Goal: Task Accomplishment & Management: Use online tool/utility

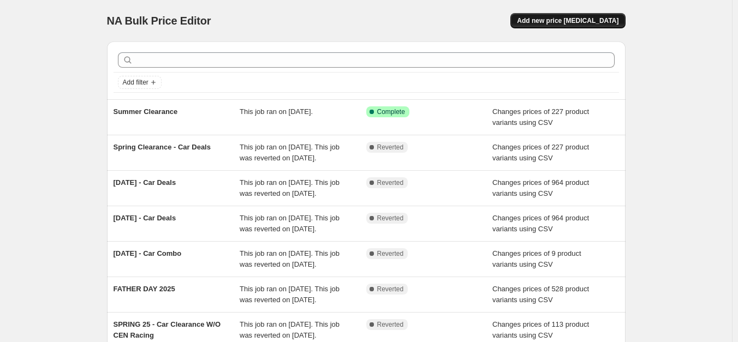
click at [578, 18] on span "Add new price change job" at bounding box center [568, 20] width 102 height 9
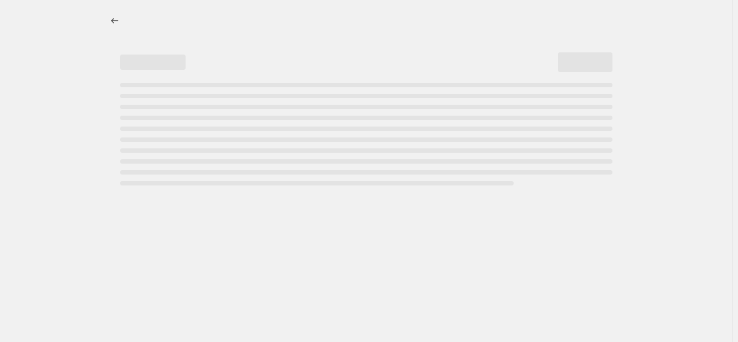
select select "percentage"
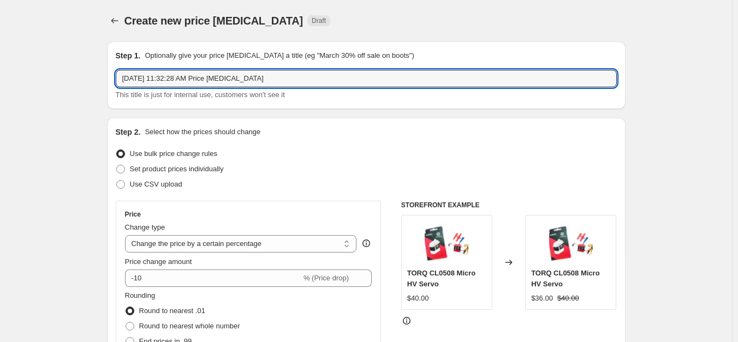
drag, startPoint x: 302, startPoint y: 78, endPoint x: 90, endPoint y: 89, distance: 212.0
click at [173, 89] on div "Aug 22, 2025, 11:32:28 AM Price change job This title is just for internal use,…" at bounding box center [366, 85] width 501 height 31
click at [294, 79] on input "Aug 22, 2025, 11:32:28 AM Price change job" at bounding box center [366, 78] width 501 height 17
type input "test"
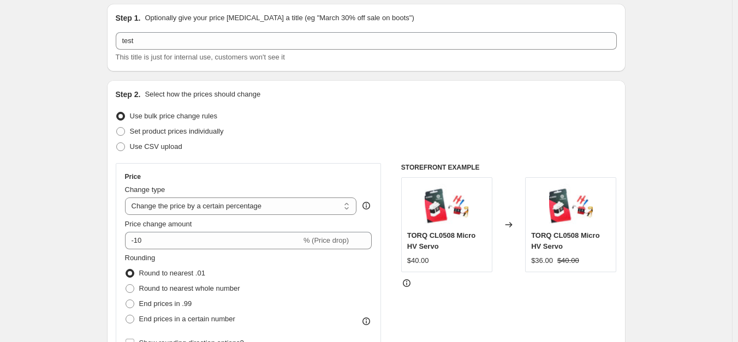
scroll to position [54, 0]
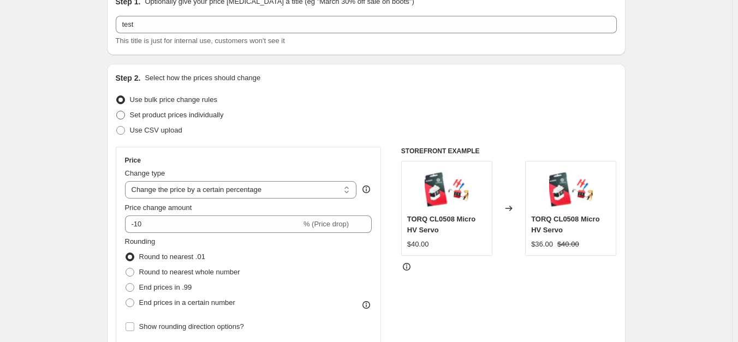
click at [142, 117] on span "Set product prices individually" at bounding box center [177, 115] width 94 height 8
click at [117, 111] on input "Set product prices individually" at bounding box center [116, 111] width 1 height 1
radio input "true"
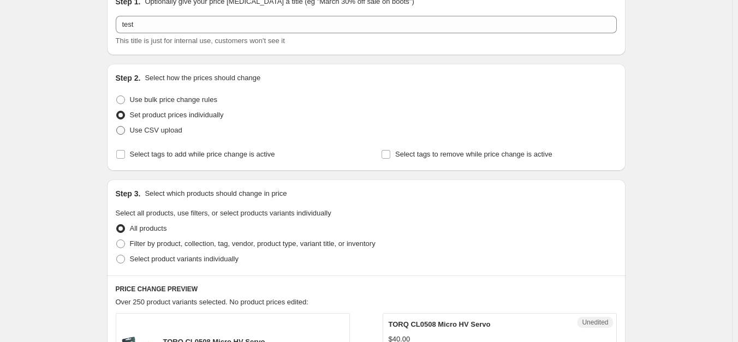
click at [167, 128] on span "Use CSV upload" at bounding box center [156, 130] width 52 height 8
click at [117, 127] on input "Use CSV upload" at bounding box center [116, 126] width 1 height 1
radio input "true"
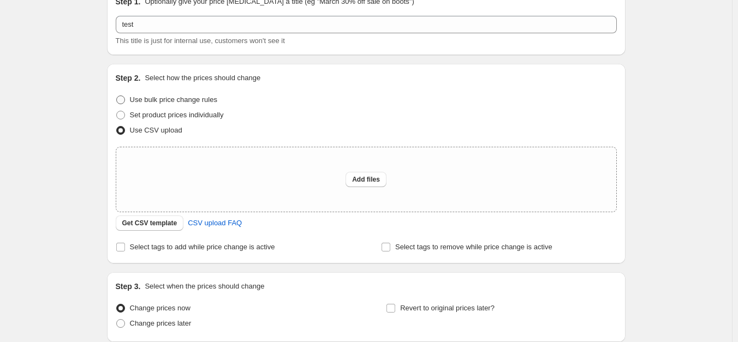
click at [173, 96] on span "Use bulk price change rules" at bounding box center [173, 100] width 87 height 8
click at [117, 96] on input "Use bulk price change rules" at bounding box center [116, 96] width 1 height 1
radio input "true"
select select "percentage"
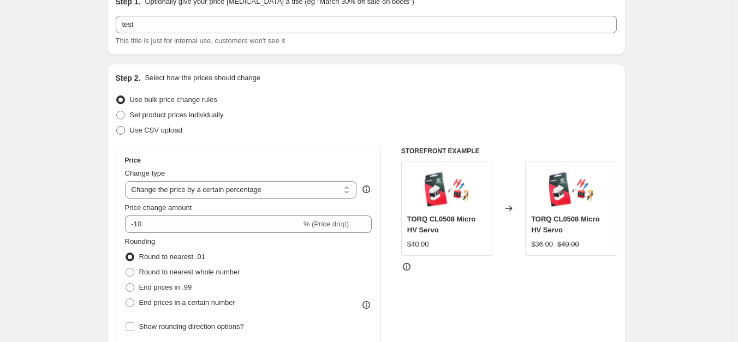
click at [161, 127] on span "Use CSV upload" at bounding box center [156, 130] width 52 height 8
click at [117, 127] on input "Use CSV upload" at bounding box center [116, 126] width 1 height 1
radio input "true"
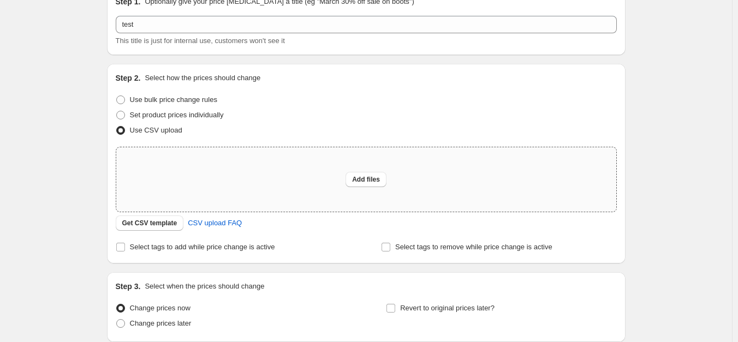
click at [370, 187] on div "Add files" at bounding box center [366, 179] width 500 height 64
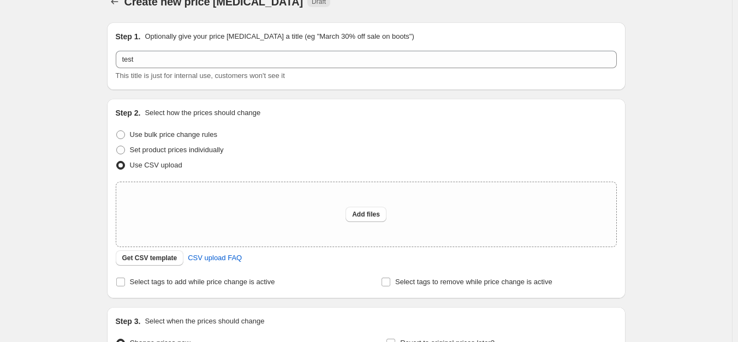
scroll to position [0, 0]
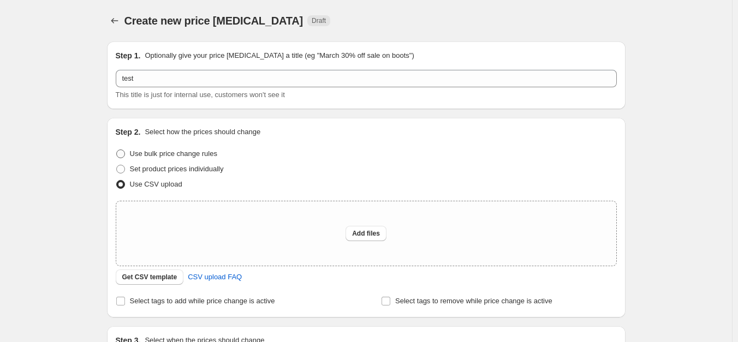
click at [202, 155] on span "Use bulk price change rules" at bounding box center [173, 154] width 87 height 8
click at [117, 150] on input "Use bulk price change rules" at bounding box center [116, 150] width 1 height 1
radio input "true"
select select "percentage"
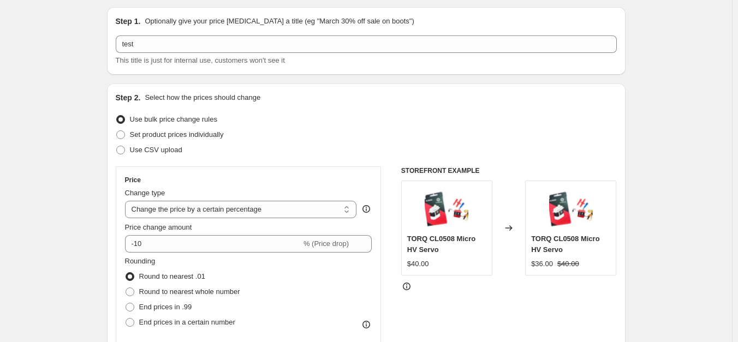
scroll to position [109, 0]
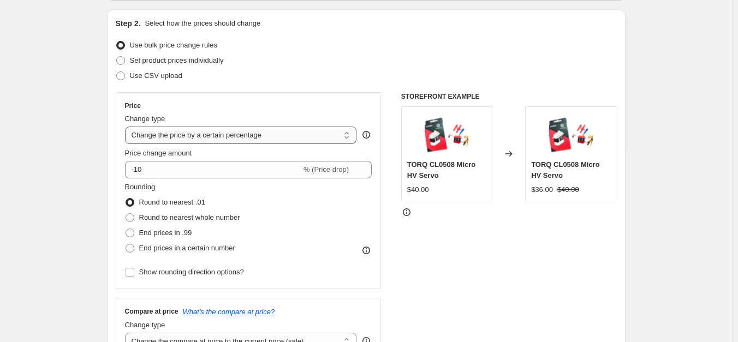
click at [174, 135] on select "Change the price to a certain amount Change the price by a certain amount Chang…" at bounding box center [241, 135] width 232 height 17
drag, startPoint x: 411, startPoint y: 192, endPoint x: 438, endPoint y: 193, distance: 27.3
click at [438, 193] on div "$40.00" at bounding box center [446, 189] width 79 height 11
click at [436, 202] on div "STOREFRONT EXAMPLE TORQ CL0508 Micro HV Servo $40.00 Changed to TORQ CL0508 Mic…" at bounding box center [509, 225] width 216 height 267
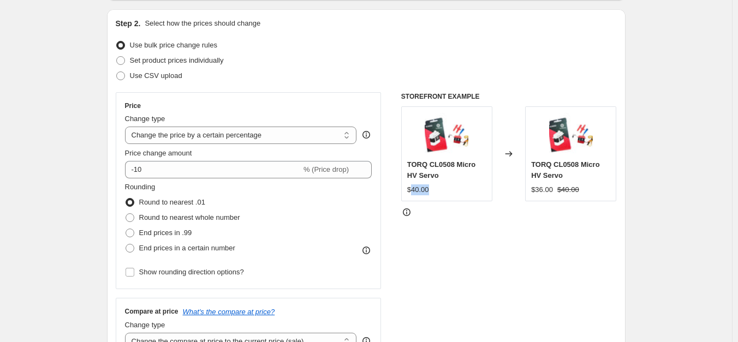
drag, startPoint x: 413, startPoint y: 189, endPoint x: 440, endPoint y: 194, distance: 27.2
click at [440, 194] on div "$40.00" at bounding box center [446, 189] width 79 height 11
click at [458, 241] on div "STOREFRONT EXAMPLE TORQ CL0508 Micro HV Servo $40.00 Changed to TORQ CL0508 Mic…" at bounding box center [509, 225] width 216 height 267
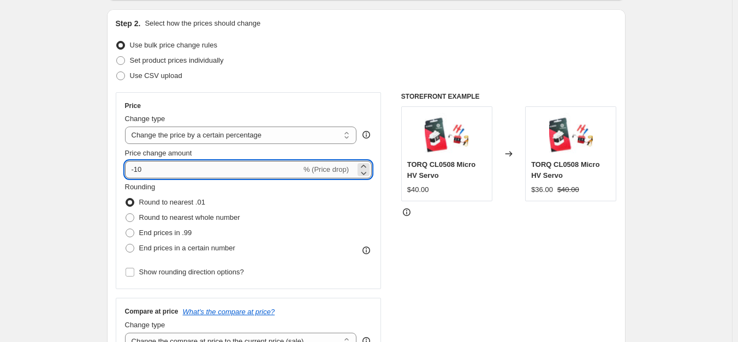
click at [229, 170] on input "-10" at bounding box center [213, 169] width 176 height 17
click at [312, 135] on select "Change the price to a certain amount Change the price by a certain amount Chang…" at bounding box center [241, 135] width 232 height 17
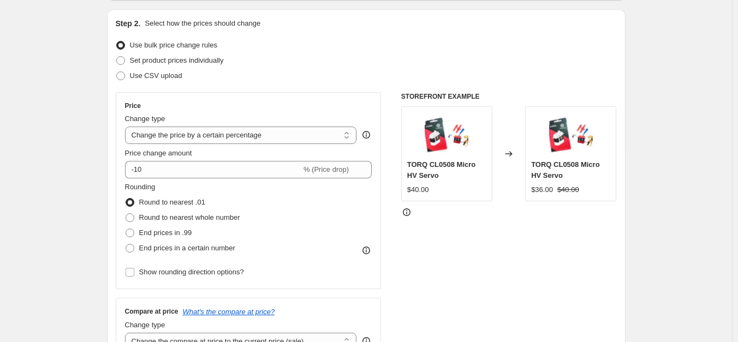
click at [453, 250] on div "STOREFRONT EXAMPLE TORQ CL0508 Micro HV Servo $40.00 Changed to TORQ CL0508 Mic…" at bounding box center [509, 225] width 216 height 267
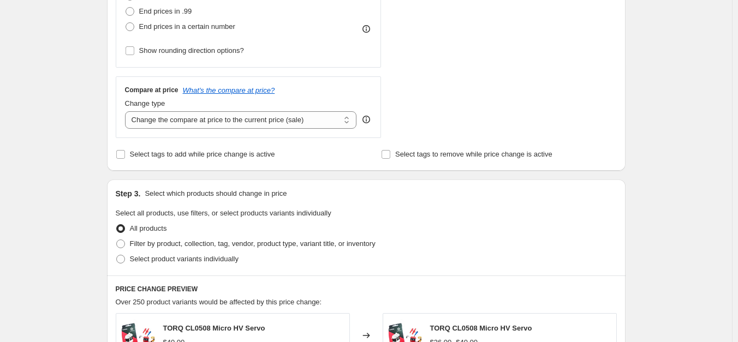
scroll to position [436, 0]
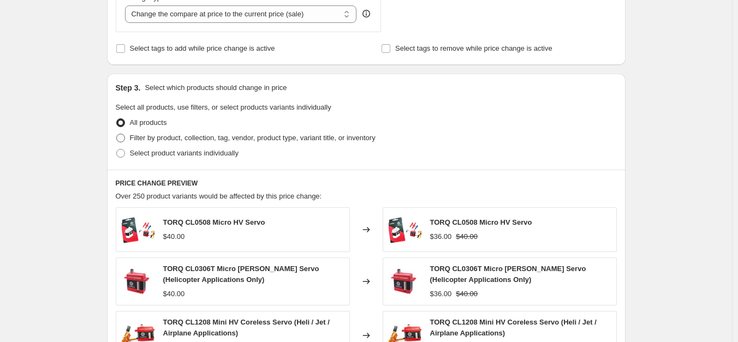
click at [150, 140] on span "Filter by product, collection, tag, vendor, product type, variant title, or inv…" at bounding box center [253, 138] width 246 height 8
click at [117, 134] on input "Filter by product, collection, tag, vendor, product type, variant title, or inv…" at bounding box center [116, 134] width 1 height 1
radio input "true"
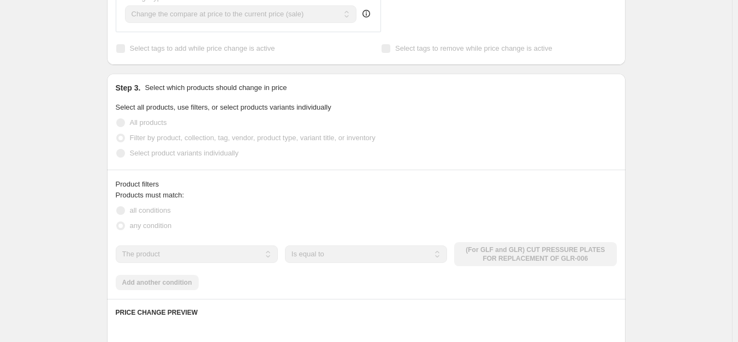
click at [174, 152] on span "Select product variants individually" at bounding box center [184, 153] width 109 height 8
click at [117, 150] on input "Select product variants individually" at bounding box center [116, 149] width 1 height 1
radio input "true"
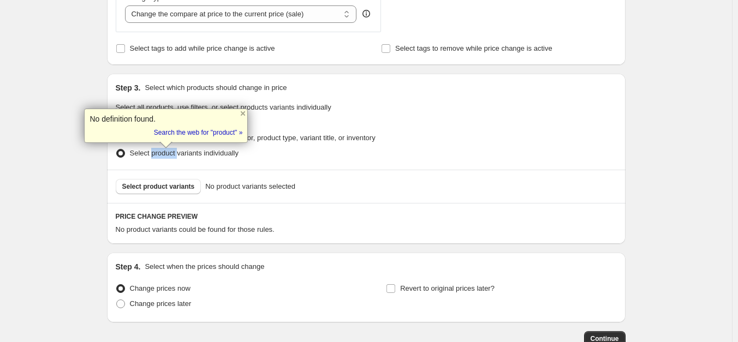
click at [166, 188] on span "Select product variants" at bounding box center [158, 186] width 73 height 9
